Goal: Obtain resource: Download file/media

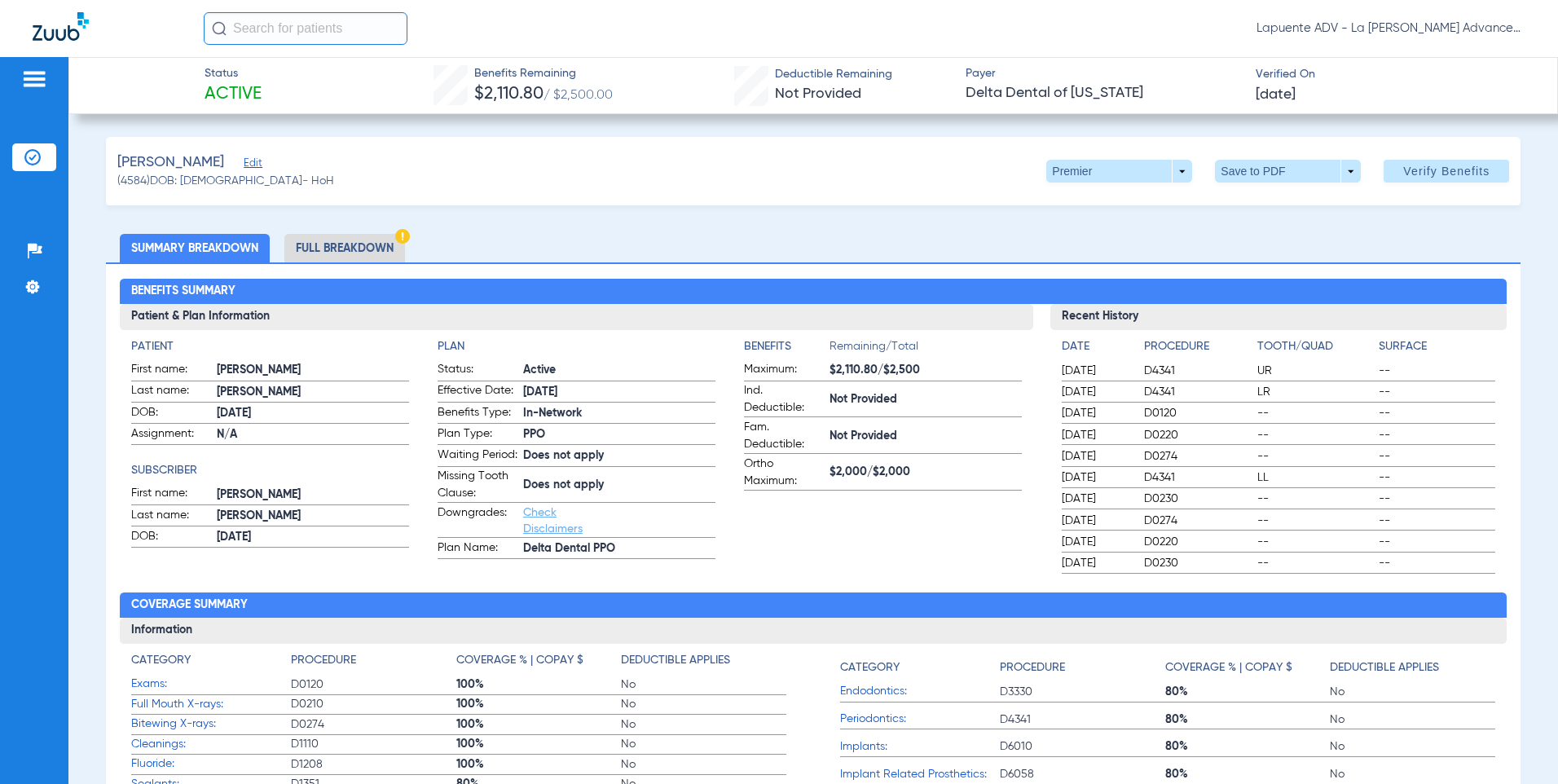
click at [351, 247] on li "Full Breakdown" at bounding box center [344, 247] width 120 height 28
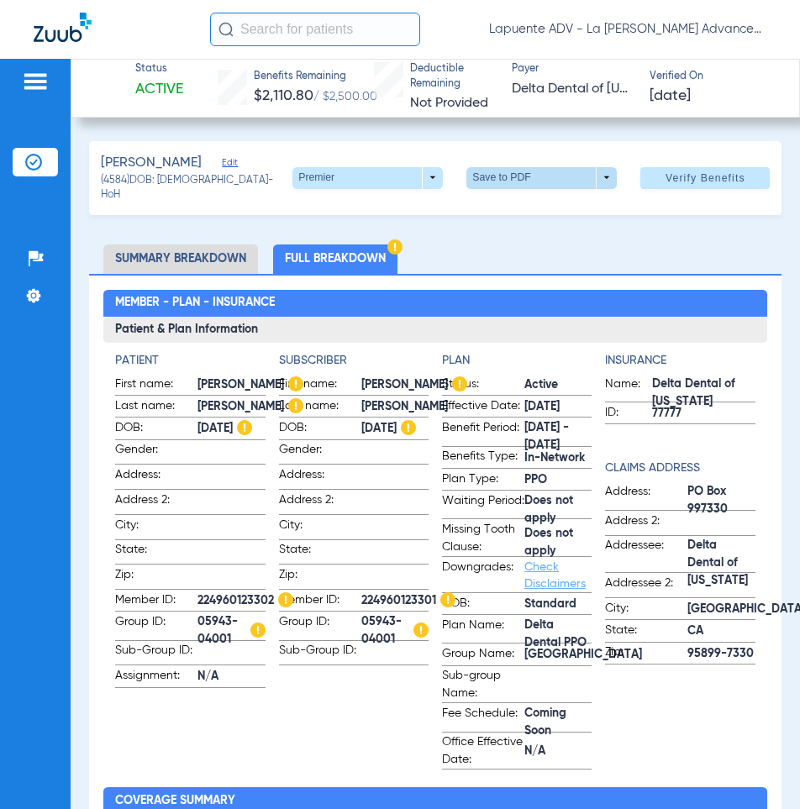
click at [530, 181] on span at bounding box center [542, 178] width 40 height 40
click at [541, 214] on span "Save to PDF" at bounding box center [536, 209] width 66 height 12
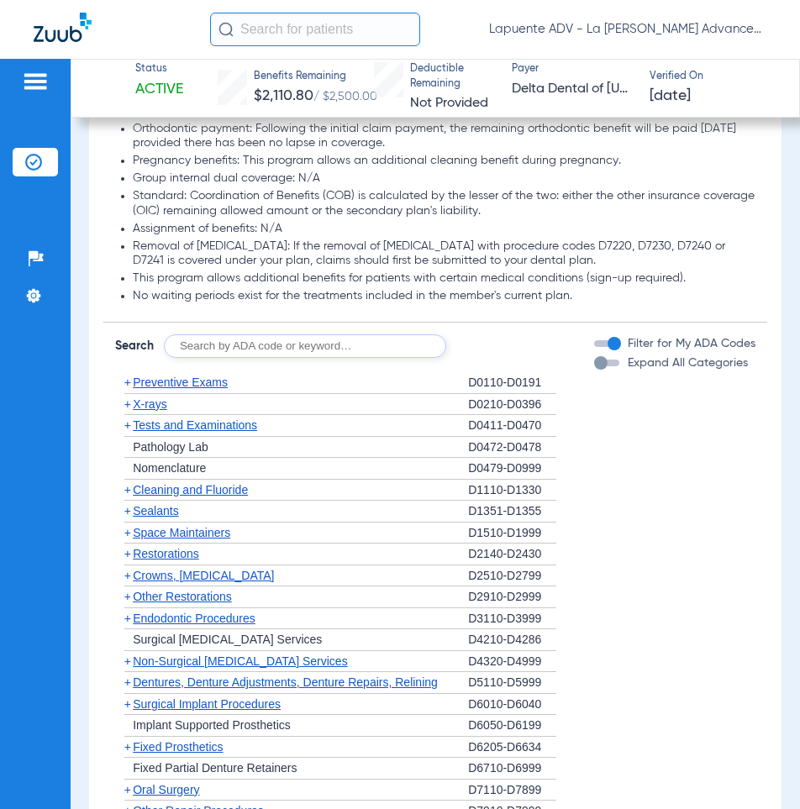
scroll to position [1933, 0]
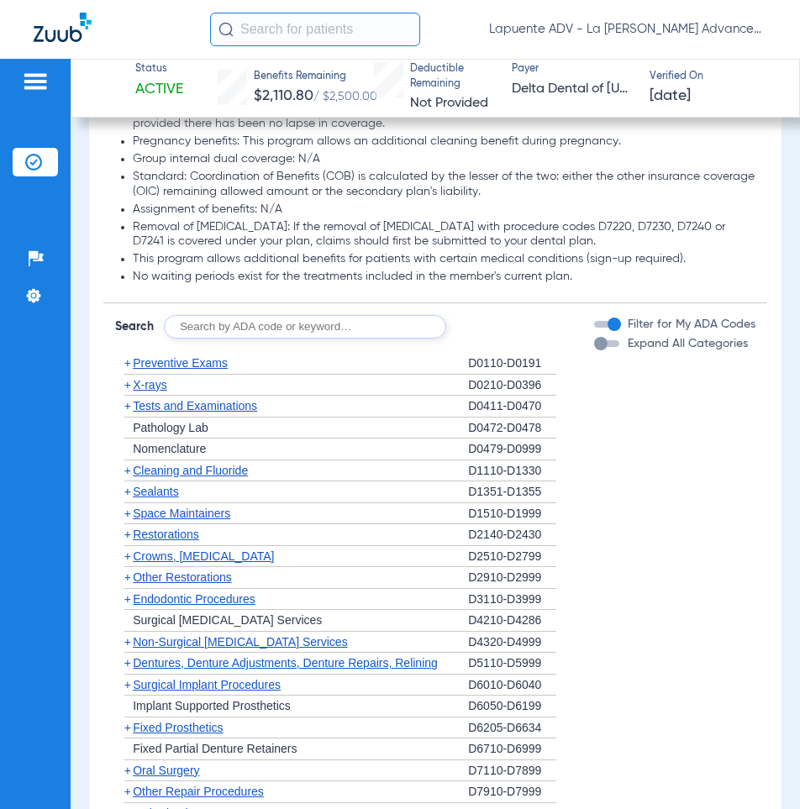
click at [596, 347] on div "button" at bounding box center [606, 343] width 25 height 7
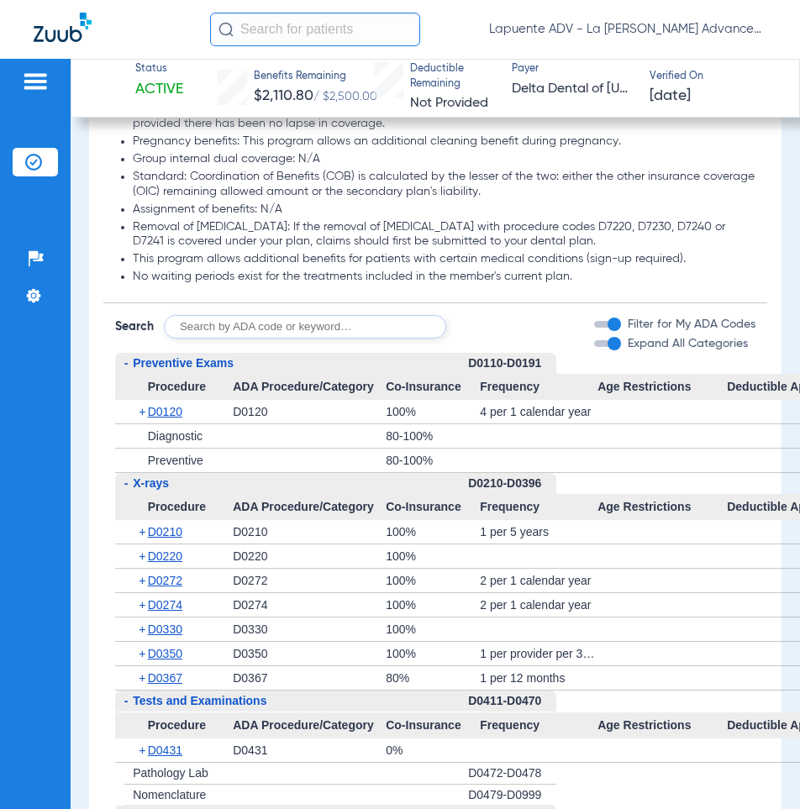
click at [311, 339] on input "text" at bounding box center [305, 327] width 282 height 24
click at [391, 339] on input "text" at bounding box center [305, 327] width 282 height 24
type input "4910"
click at [508, 339] on button "Search" at bounding box center [509, 327] width 66 height 24
